Goal: Task Accomplishment & Management: Use online tool/utility

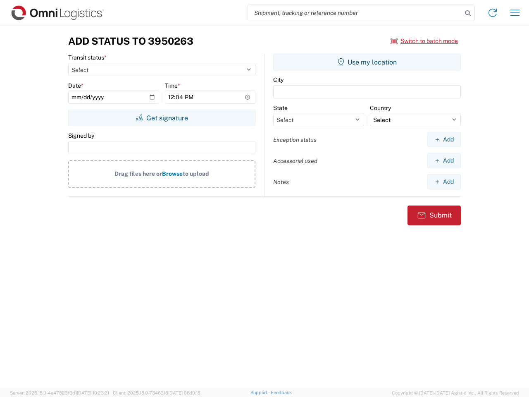
click at [355, 13] on input "search" at bounding box center [355, 13] width 214 height 16
click at [468, 13] on icon at bounding box center [468, 13] width 12 height 12
click at [493, 13] on icon at bounding box center [492, 12] width 13 height 13
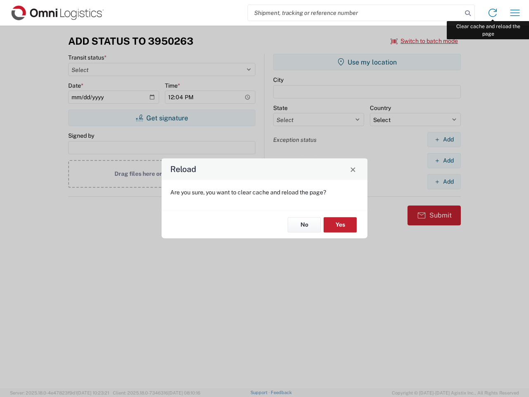
click at [515, 13] on div "Reload Are you sure, you want to clear cache and reload the page? No Yes" at bounding box center [264, 198] width 529 height 397
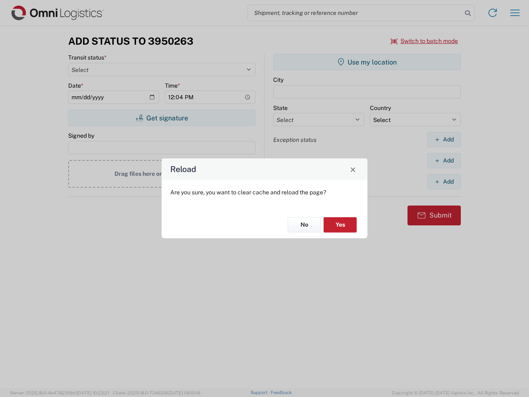
click at [425, 41] on div "Reload Are you sure, you want to clear cache and reload the page? No Yes" at bounding box center [264, 198] width 529 height 397
click at [162, 118] on div "Reload Are you sure, you want to clear cache and reload the page? No Yes" at bounding box center [264, 198] width 529 height 397
click at [367, 62] on div "Reload Are you sure, you want to clear cache and reload the page? No Yes" at bounding box center [264, 198] width 529 height 397
click at [444, 139] on div "Reload Are you sure, you want to clear cache and reload the page? No Yes" at bounding box center [264, 198] width 529 height 397
click at [444, 160] on div "Reload Are you sure, you want to clear cache and reload the page? No Yes" at bounding box center [264, 198] width 529 height 397
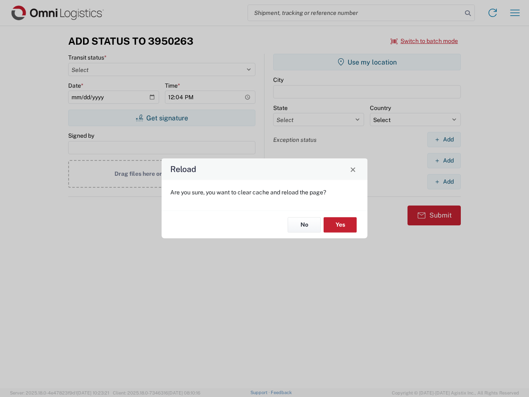
click at [444, 182] on div "Reload Are you sure, you want to clear cache and reload the page? No Yes" at bounding box center [264, 198] width 529 height 397
